Goal: Entertainment & Leisure: Consume media (video, audio)

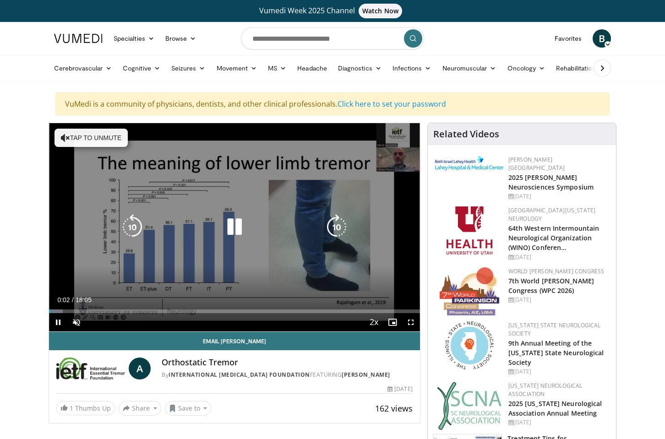
click at [89, 134] on button "Tap to unmute" at bounding box center [90, 138] width 73 height 18
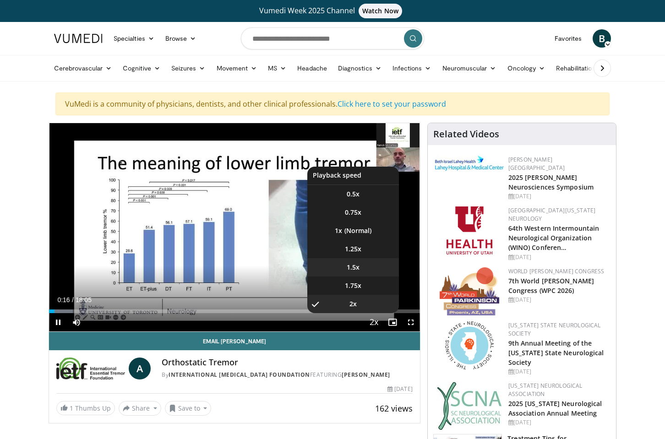
click at [366, 272] on li "1.5x" at bounding box center [353, 267] width 92 height 18
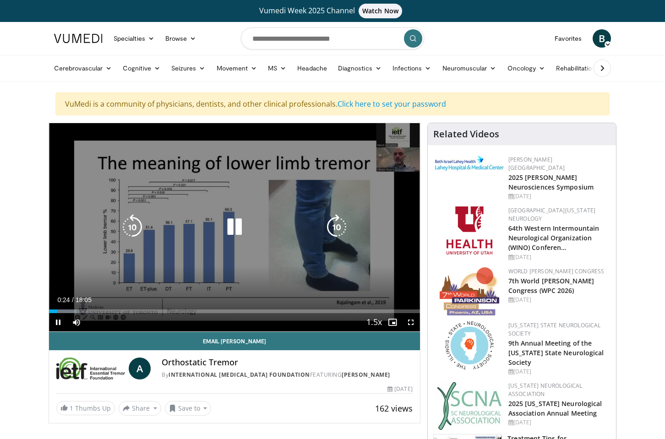
click at [368, 203] on div "10 seconds Tap to unmute" at bounding box center [234, 227] width 371 height 208
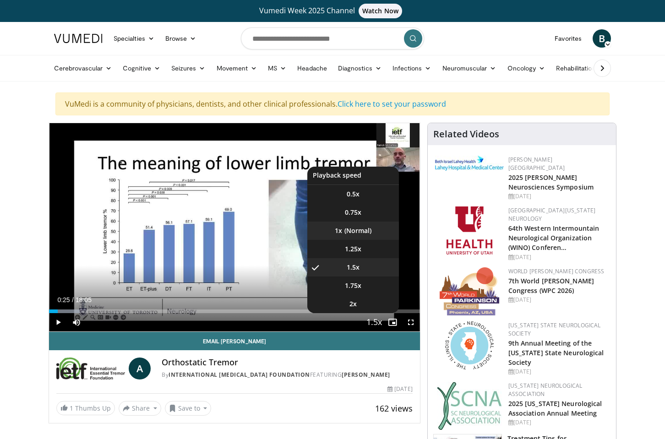
click at [356, 234] on li "1x" at bounding box center [353, 231] width 92 height 18
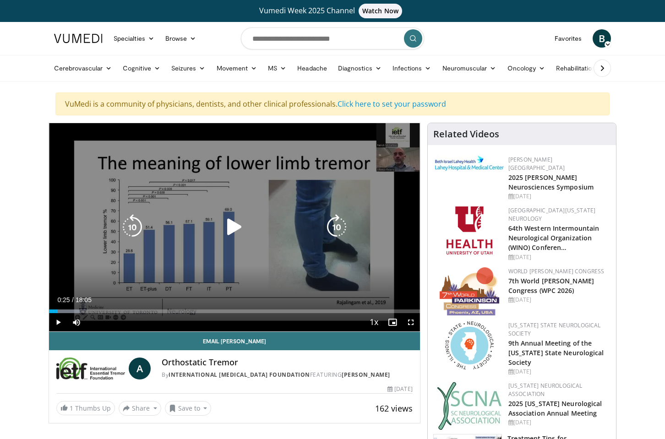
click at [235, 223] on icon "Video Player" at bounding box center [235, 227] width 26 height 26
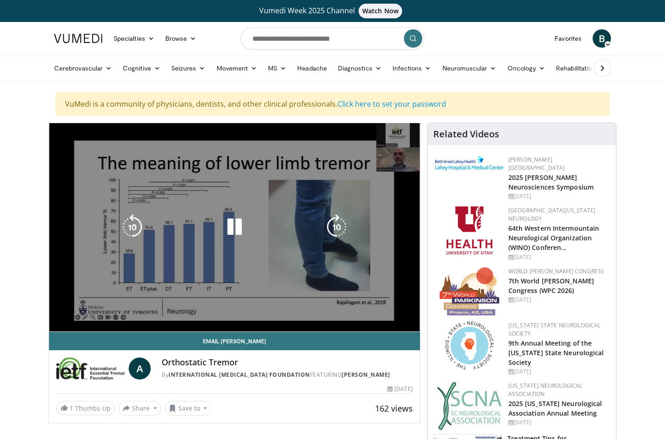
click at [215, 230] on div "Video Player" at bounding box center [234, 227] width 223 height 18
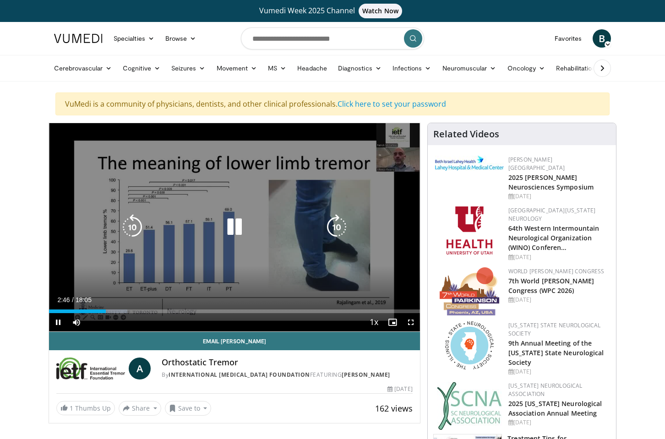
click at [234, 229] on icon "Video Player" at bounding box center [235, 227] width 26 height 26
click at [237, 228] on icon "Video Player" at bounding box center [235, 227] width 26 height 26
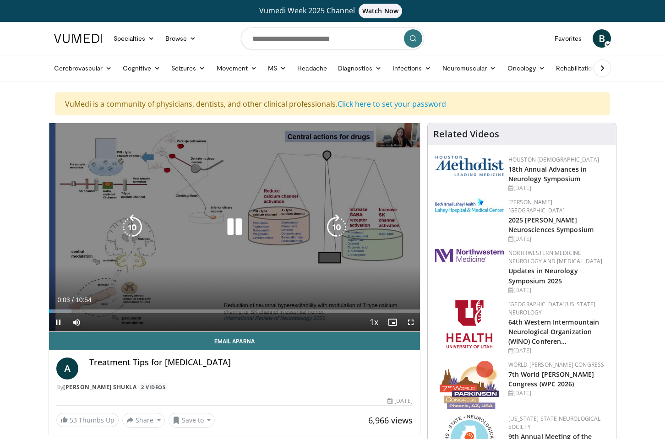
click at [87, 237] on div "10 seconds Tap to unmute" at bounding box center [234, 227] width 371 height 208
